Goal: Transaction & Acquisition: Book appointment/travel/reservation

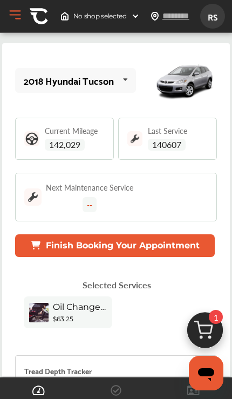
click at [184, 247] on button "Finish Booking Your Appointment" at bounding box center [115, 245] width 200 height 23
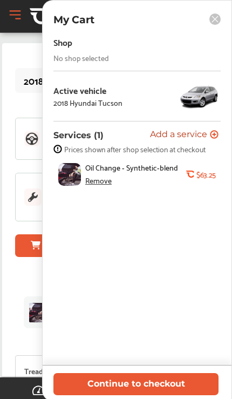
click at [152, 388] on button "Continue to checkout" at bounding box center [135, 384] width 165 height 22
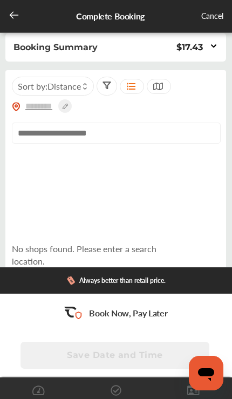
click at [114, 133] on input "text" at bounding box center [116, 133] width 209 height 21
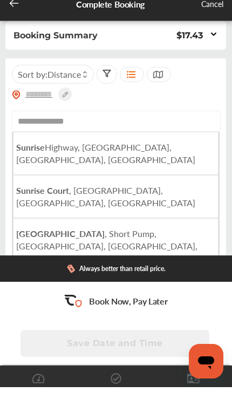
click at [145, 153] on span "[GEOGRAPHIC_DATA], [GEOGRAPHIC_DATA], [GEOGRAPHIC_DATA]" at bounding box center [105, 165] width 179 height 25
type input "**********"
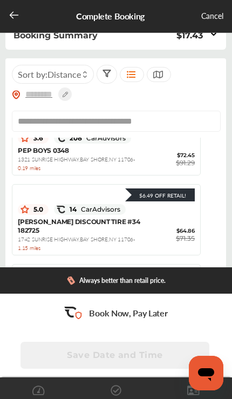
scroll to position [272, 0]
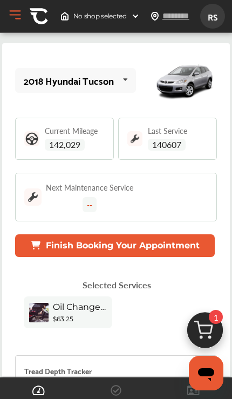
click at [38, 204] on img at bounding box center [32, 197] width 17 height 17
click at [73, 199] on div "Next Maintenance Service --" at bounding box center [90, 197] width 88 height 30
click at [78, 203] on div "Next Maintenance Service --" at bounding box center [90, 197] width 88 height 30
click at [46, 249] on button "Finish Booking Your Appointment" at bounding box center [115, 245] width 200 height 23
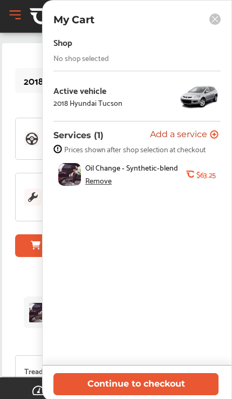
click at [175, 380] on button "Continue to checkout" at bounding box center [135, 384] width 165 height 22
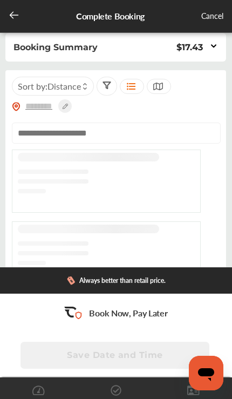
click at [213, 45] on icon at bounding box center [214, 46] width 9 height 9
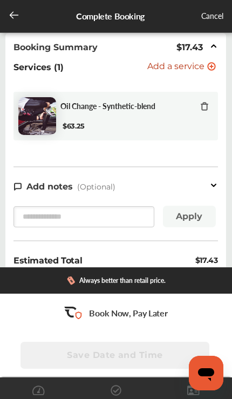
click at [217, 185] on icon at bounding box center [214, 185] width 9 height 9
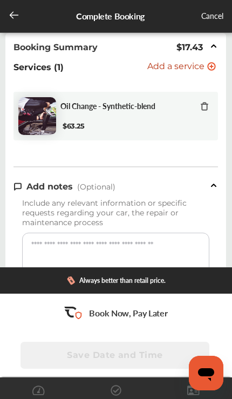
click at [217, 184] on div at bounding box center [214, 186] width 9 height 12
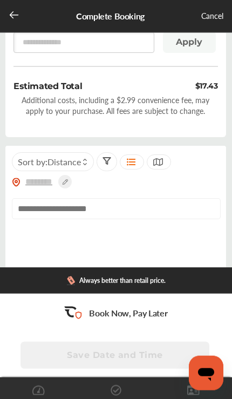
scroll to position [175, 0]
click at [25, 216] on input "text" at bounding box center [116, 208] width 209 height 21
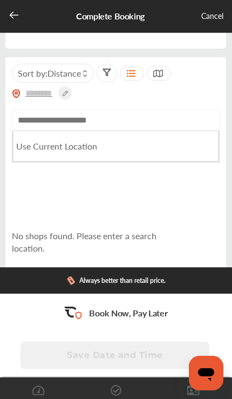
scroll to position [263, 0]
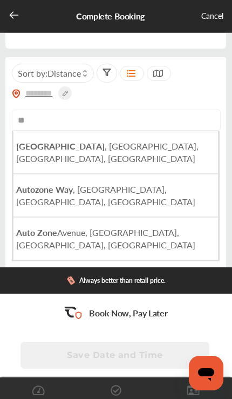
type input "*"
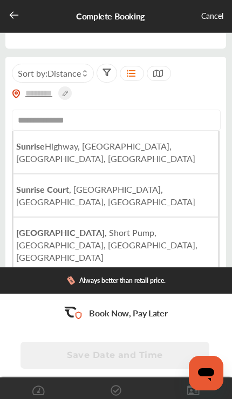
click at [132, 153] on span "[GEOGRAPHIC_DATA], [GEOGRAPHIC_DATA], [GEOGRAPHIC_DATA]" at bounding box center [105, 152] width 179 height 25
type input "**********"
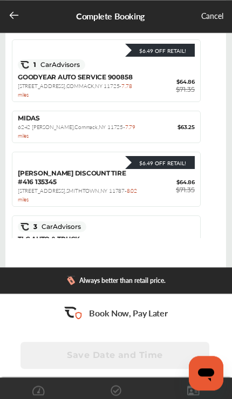
scroll to position [414, 0]
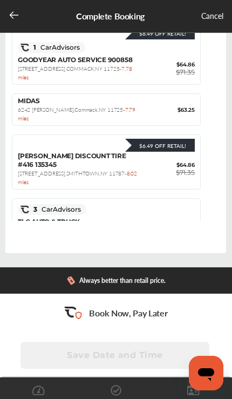
click at [206, 377] on icon "Open messaging window" at bounding box center [206, 374] width 16 height 13
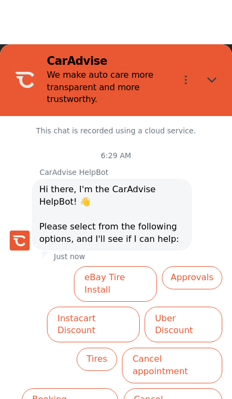
scroll to position [0, 0]
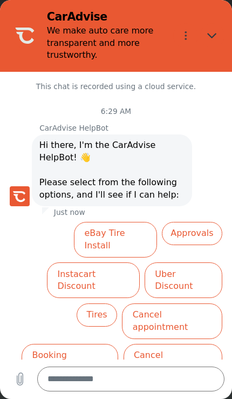
click at [223, 30] on button "Close" at bounding box center [212, 35] width 25 height 25
type textarea "*"
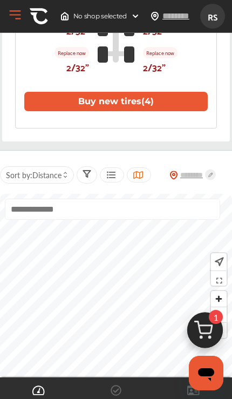
click at [211, 325] on img at bounding box center [205, 333] width 52 height 52
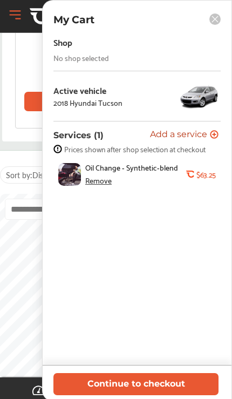
click at [156, 172] on span "Oil Change - Synthetic-blend" at bounding box center [134, 167] width 98 height 9
click at [100, 183] on div "Remove" at bounding box center [98, 180] width 26 height 9
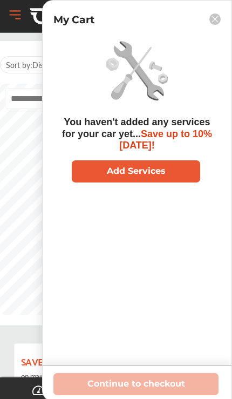
click at [155, 164] on button "Add Services" at bounding box center [136, 171] width 129 height 22
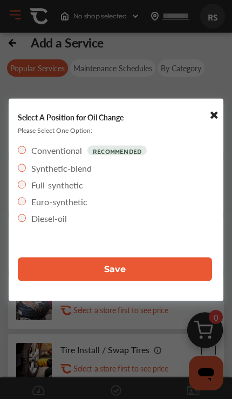
click at [78, 168] on label "Synthetic-blend" at bounding box center [61, 168] width 61 height 12
click at [122, 274] on span "Save" at bounding box center [115, 269] width 22 height 10
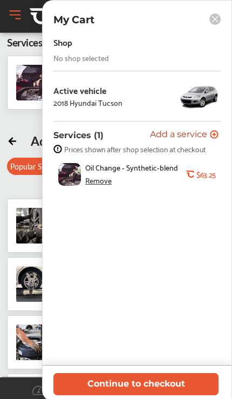
click at [155, 387] on button "Continue to checkout" at bounding box center [135, 384] width 165 height 22
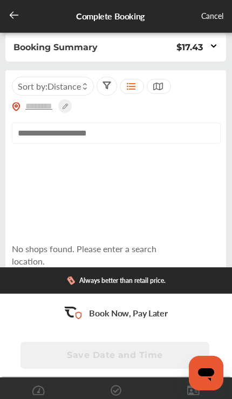
click at [88, 86] on icon at bounding box center [85, 84] width 5 height 4
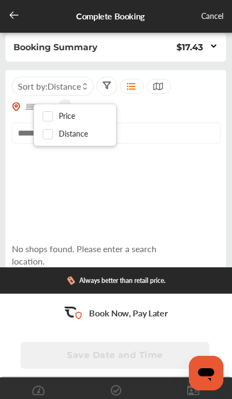
click at [96, 187] on div "No shops found. Please enter a search location." at bounding box center [116, 268] width 208 height 236
click at [115, 176] on div "No shops found. Please enter a search location." at bounding box center [116, 268] width 208 height 236
click at [147, 134] on input "text" at bounding box center [116, 133] width 209 height 21
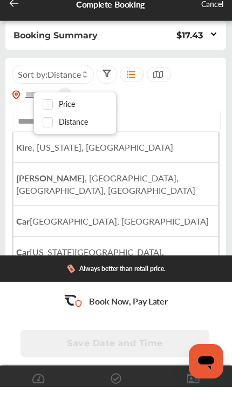
click at [193, 89] on div "Sort by : Distance" at bounding box center [116, 97] width 208 height 41
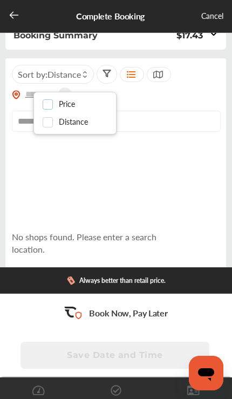
click at [51, 100] on label at bounding box center [51, 100] width 16 height 0
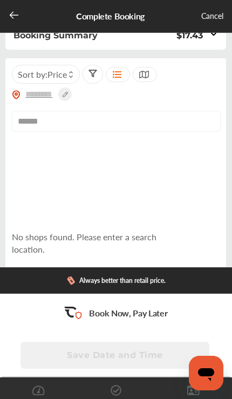
click at [73, 73] on icon at bounding box center [71, 72] width 5 height 4
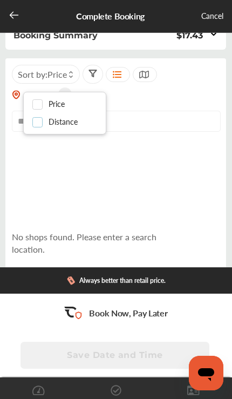
click at [39, 118] on label at bounding box center [40, 118] width 16 height 0
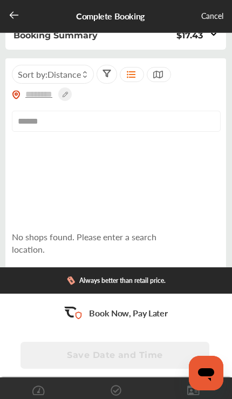
click at [84, 118] on input "******" at bounding box center [116, 121] width 209 height 21
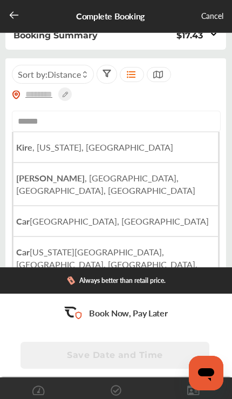
click at [97, 127] on input "******" at bounding box center [116, 121] width 209 height 21
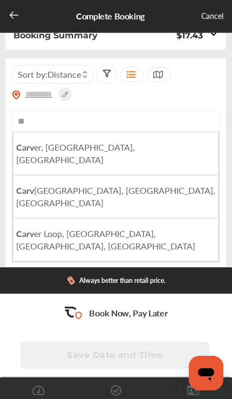
type input "*"
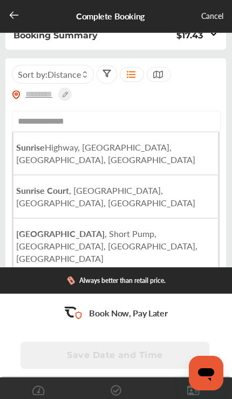
click at [131, 152] on span "[GEOGRAPHIC_DATA], [GEOGRAPHIC_DATA], [GEOGRAPHIC_DATA]" at bounding box center [105, 153] width 179 height 25
type input "**********"
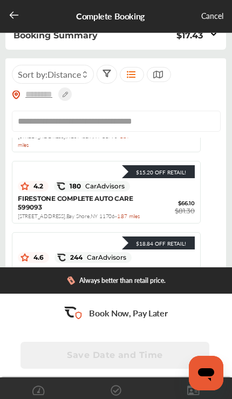
scroll to position [569, 0]
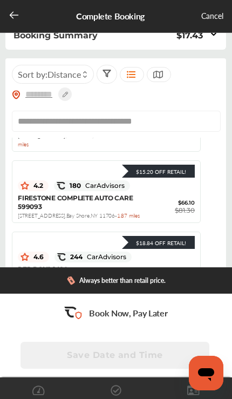
click at [98, 194] on div "FIRESTONE COMPLETE AUTO CARE 599093 [STREET_ADDRESS] - 1.87 miles" at bounding box center [79, 207] width 123 height 26
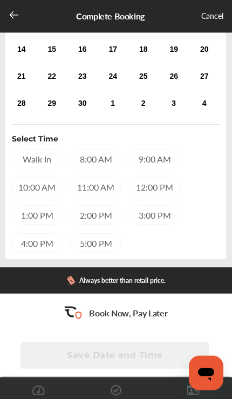
scroll to position [160, 0]
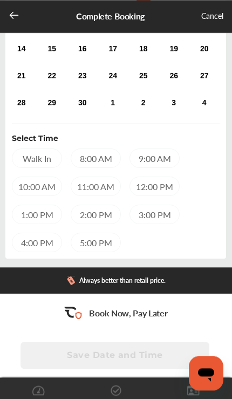
click at [155, 164] on div "9:00 AM" at bounding box center [155, 158] width 50 height 19
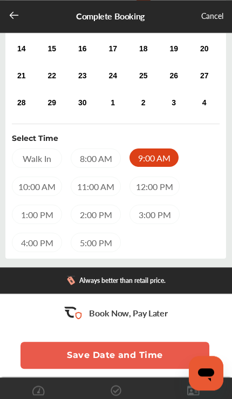
scroll to position [150, 0]
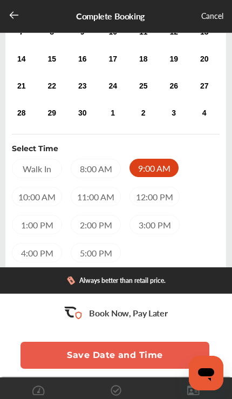
click at [117, 369] on button "Save Date and Time" at bounding box center [115, 355] width 189 height 27
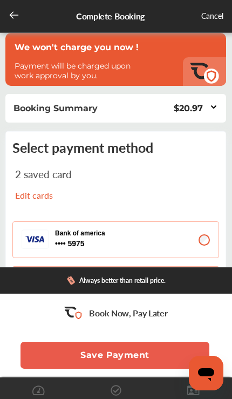
click at [126, 361] on button "Save Payment" at bounding box center [115, 355] width 189 height 27
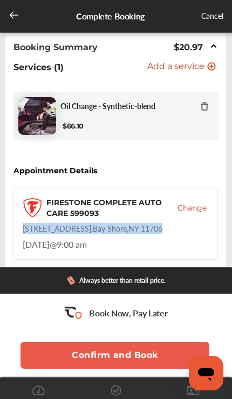
click at [19, 18] on icon at bounding box center [14, 15] width 11 height 11
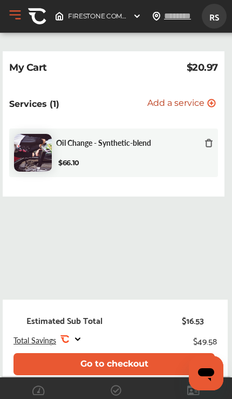
click at [140, 16] on img at bounding box center [137, 16] width 9 height 9
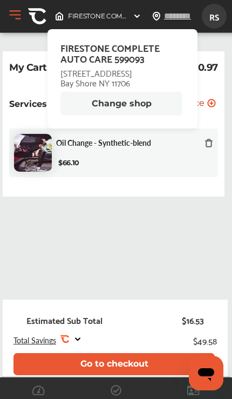
click at [132, 108] on button "Change shop" at bounding box center [122, 104] width 122 height 24
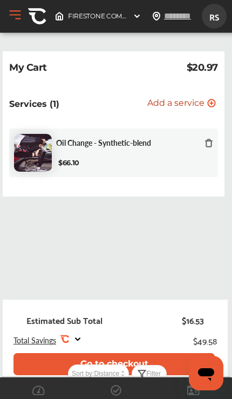
click at [130, 23] on div "FIRESTONE COMPLETE AUTO CARE 599093 , [STREET_ADDRESS]" at bounding box center [98, 16] width 95 height 17
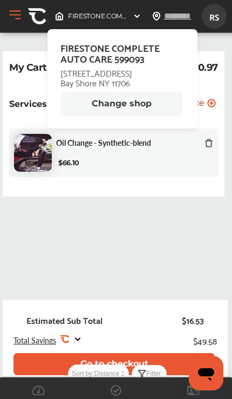
click at [126, 102] on button "Change shop" at bounding box center [122, 104] width 122 height 24
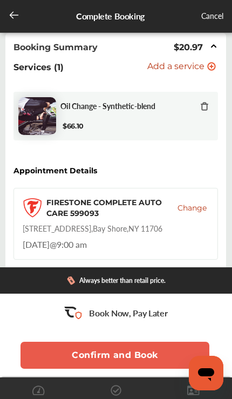
click at [197, 208] on span "Change" at bounding box center [192, 208] width 29 height 11
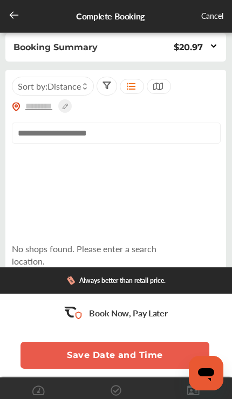
click at [79, 139] on input "text" at bounding box center [116, 133] width 209 height 21
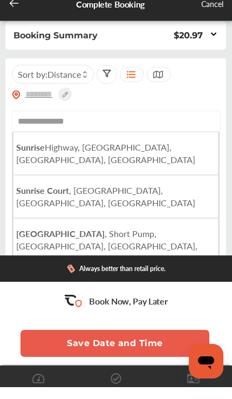
click at [191, 151] on li "[GEOGRAPHIC_DATA], [GEOGRAPHIC_DATA], [GEOGRAPHIC_DATA]" at bounding box center [116, 165] width 206 height 43
type input "**********"
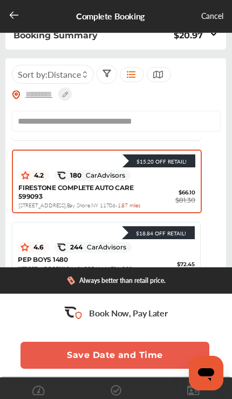
scroll to position [586, 0]
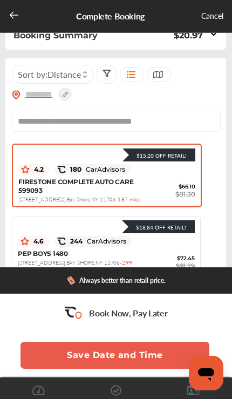
click at [146, 183] on span "$66.10" at bounding box center [168, 186] width 55 height 7
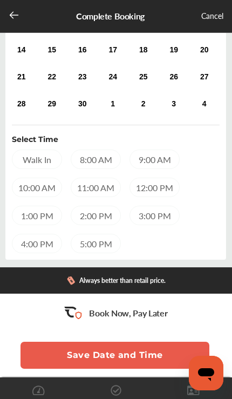
scroll to position [166, 0]
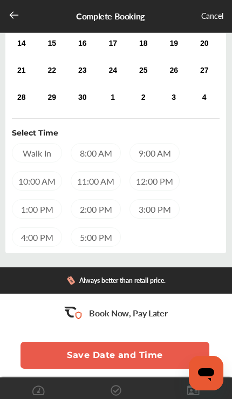
click at [165, 160] on div "9:00 AM" at bounding box center [155, 152] width 50 height 19
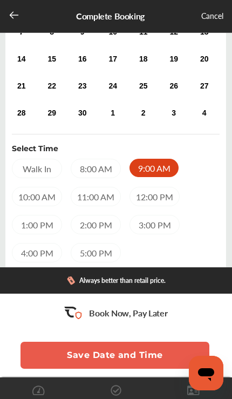
click at [130, 369] on button "Save Date and Time" at bounding box center [115, 355] width 189 height 27
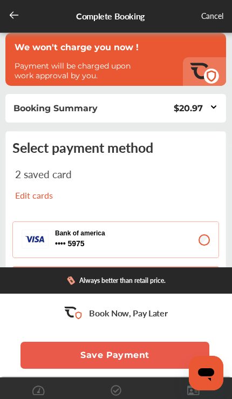
click at [131, 354] on button "Save Payment" at bounding box center [115, 355] width 189 height 27
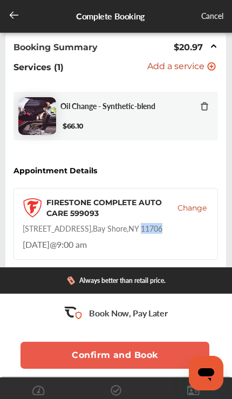
click at [196, 236] on div "FIRESTONE COMPLETE AUTO CARE 599093 Change [STREET_ADDRESS] [DATE] 9:00 am" at bounding box center [116, 224] width 205 height 72
click at [109, 354] on button "Confirm and Book" at bounding box center [115, 355] width 189 height 27
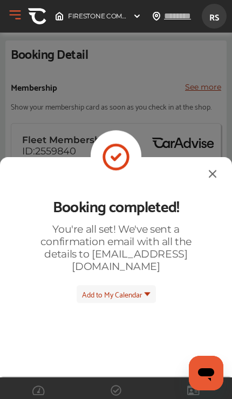
click at [206, 167] on img at bounding box center [212, 174] width 13 height 14
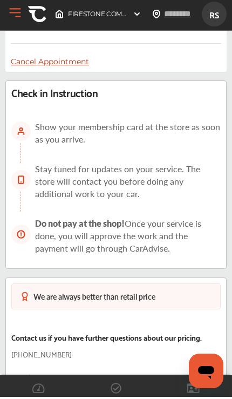
scroll to position [627, 0]
